Goal: Complete application form

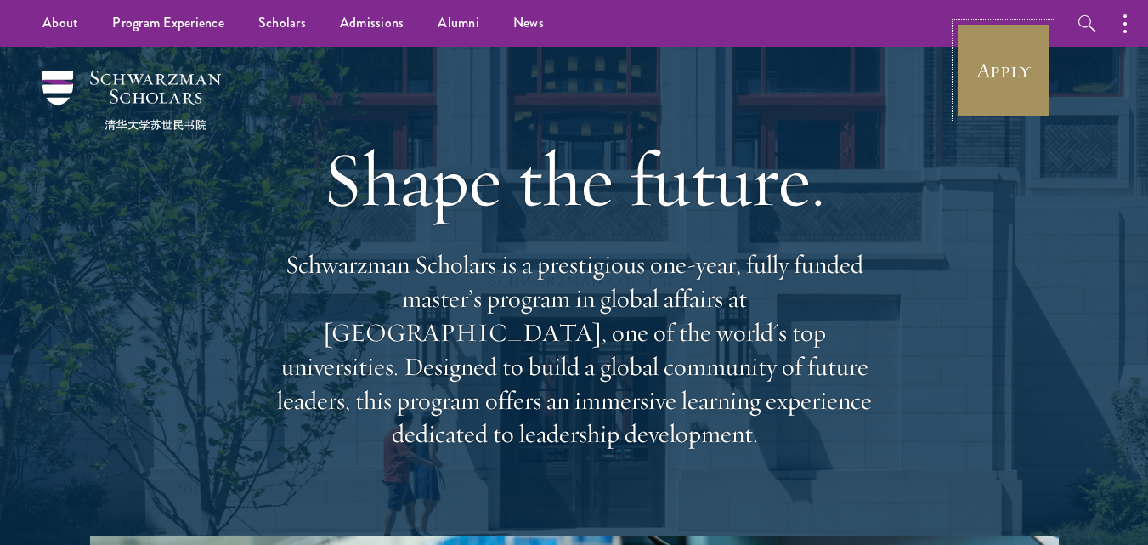
click at [984, 65] on link "Apply" at bounding box center [1003, 70] width 95 height 95
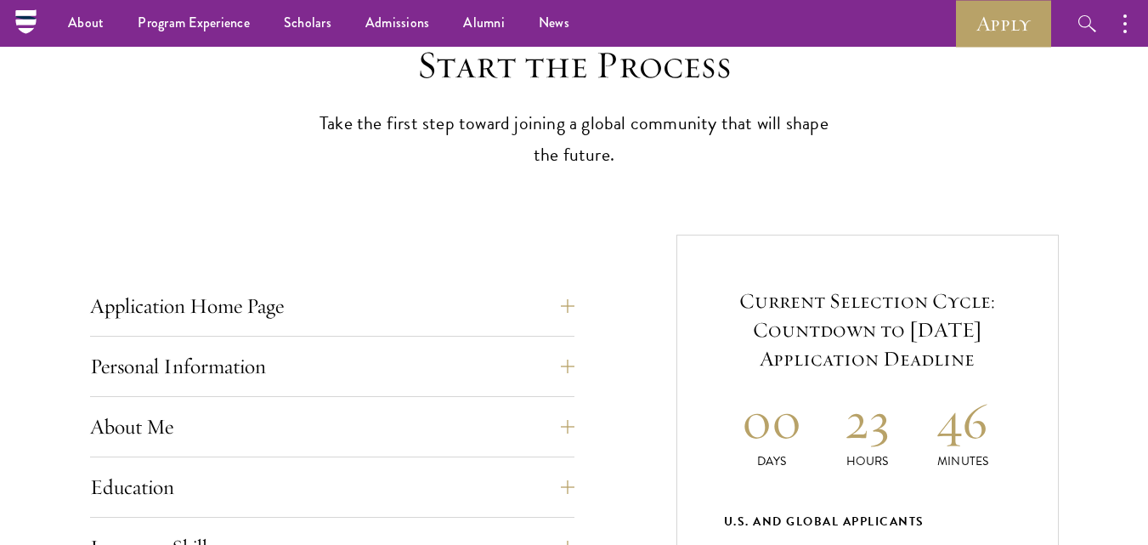
scroll to position [379, 0]
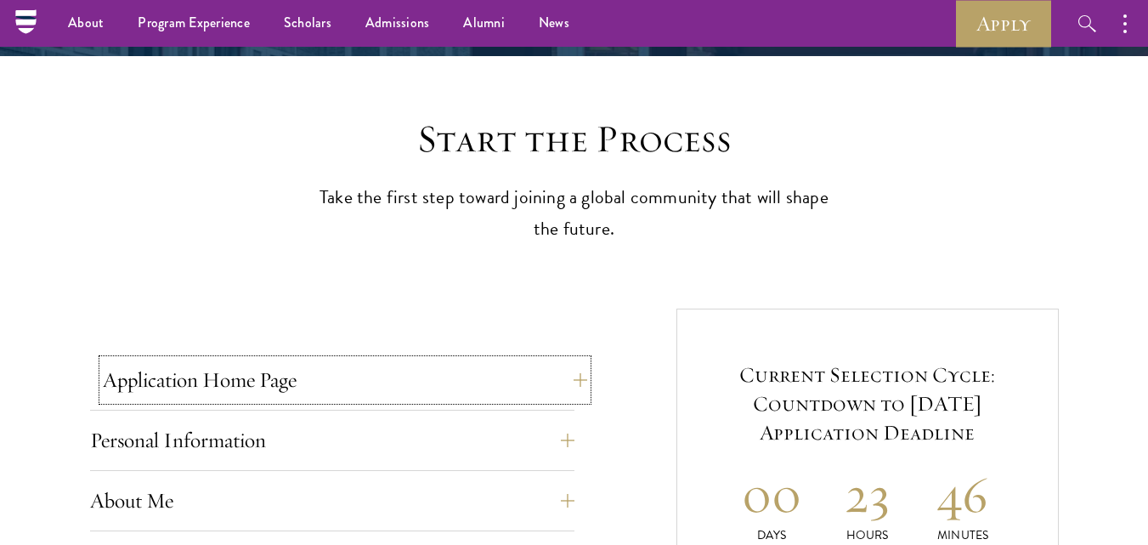
click at [345, 386] on button "Application Home Page" at bounding box center [345, 379] width 484 height 41
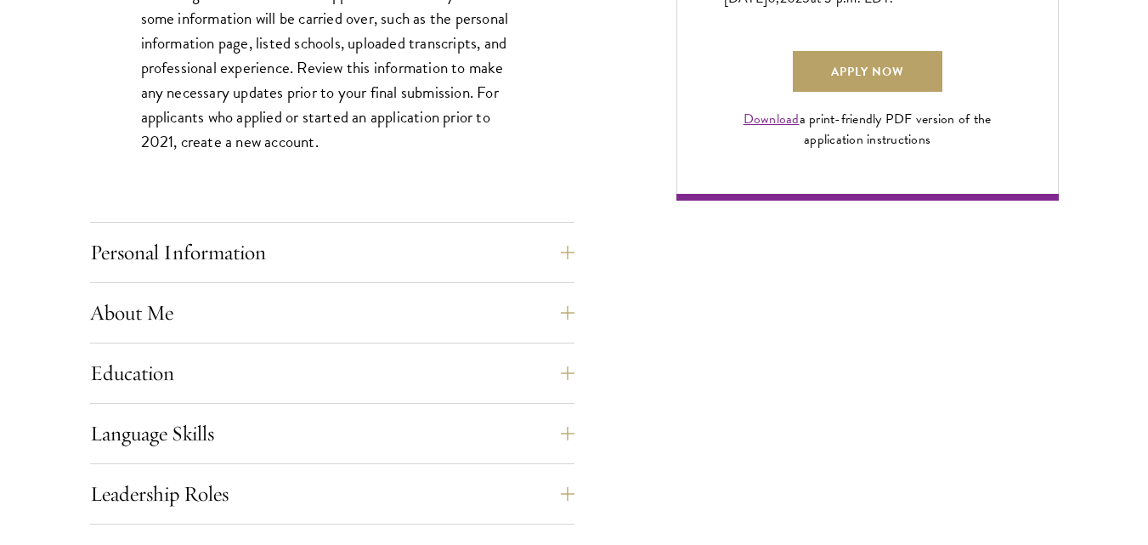
scroll to position [1365, 0]
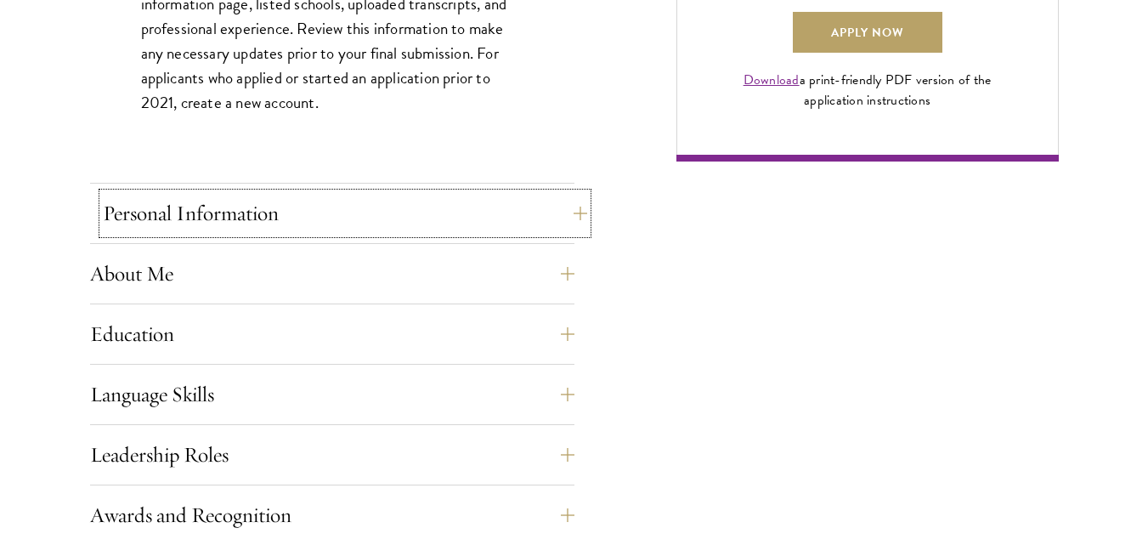
click at [311, 206] on button "Personal Information" at bounding box center [345, 213] width 484 height 41
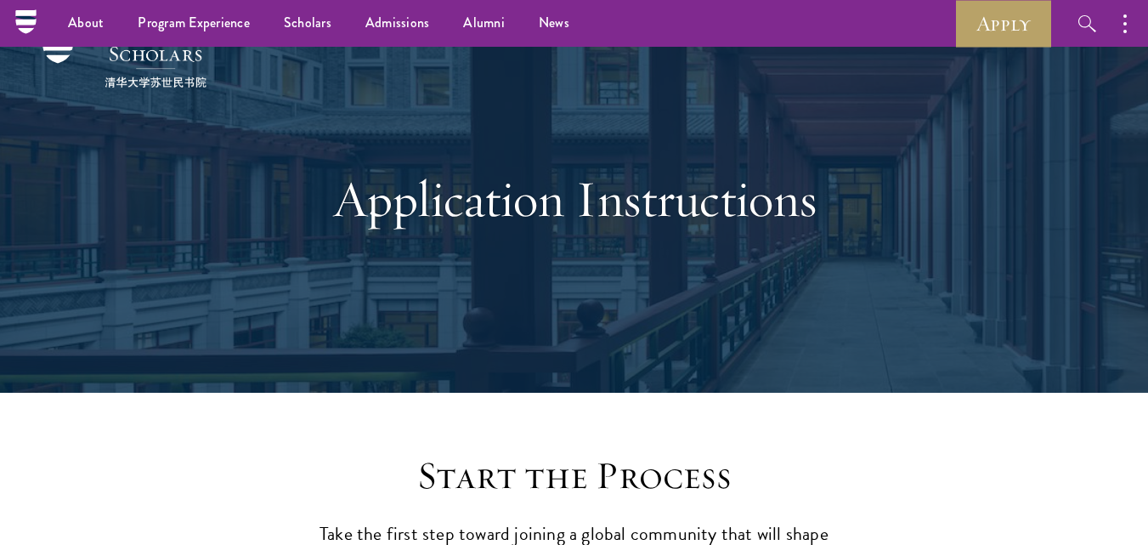
scroll to position [0, 0]
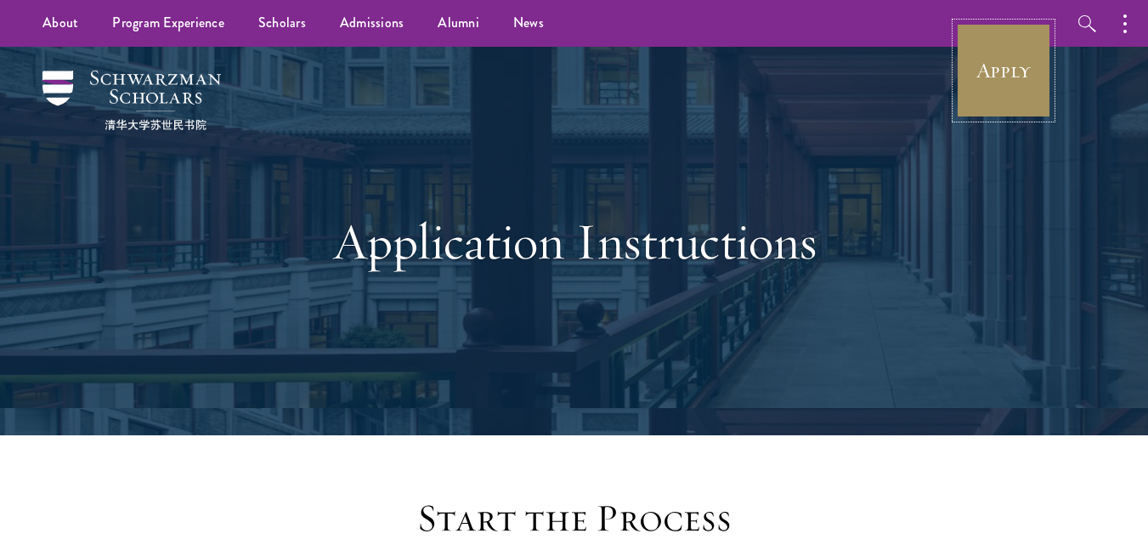
click at [969, 49] on link "Apply" at bounding box center [1003, 70] width 95 height 95
